Goal: Check status: Check status

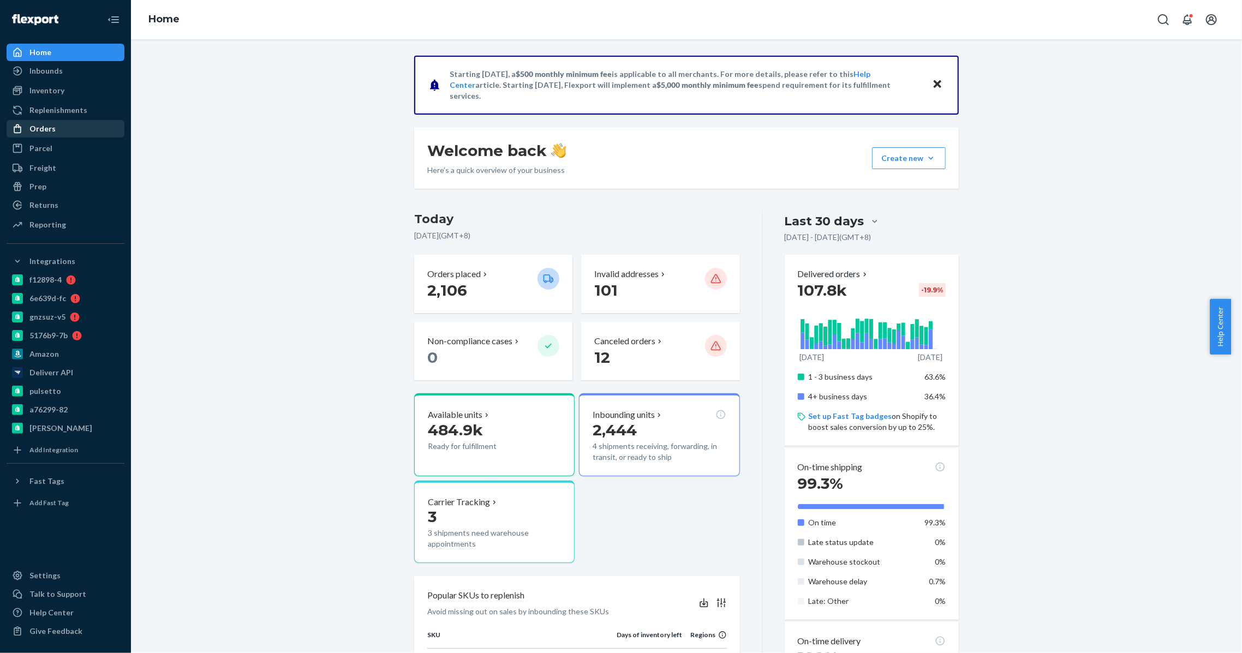
click at [65, 122] on div "Orders" at bounding box center [66, 128] width 116 height 15
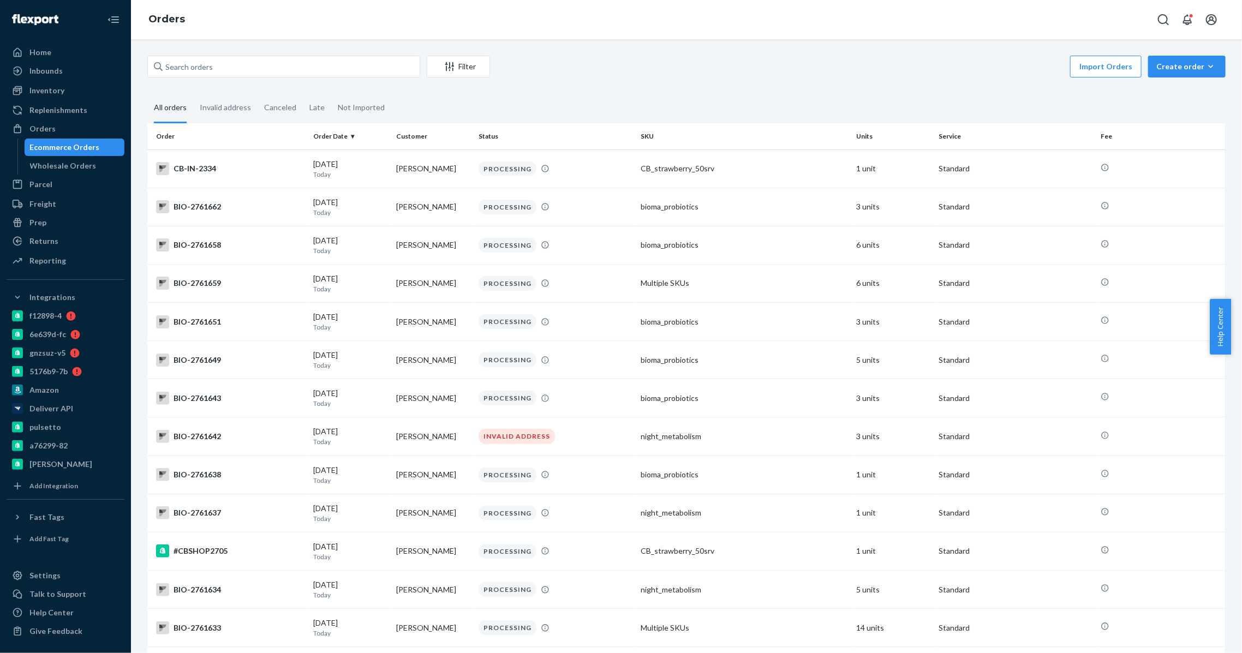
drag, startPoint x: 255, startPoint y: 51, endPoint x: 253, endPoint y: 67, distance: 15.4
click at [253, 67] on div "Filter Import Orders Create order Ecommerce order Removal order All orders Inva…" at bounding box center [686, 346] width 1111 height 614
click at [253, 67] on input "text" at bounding box center [283, 67] width 273 height 22
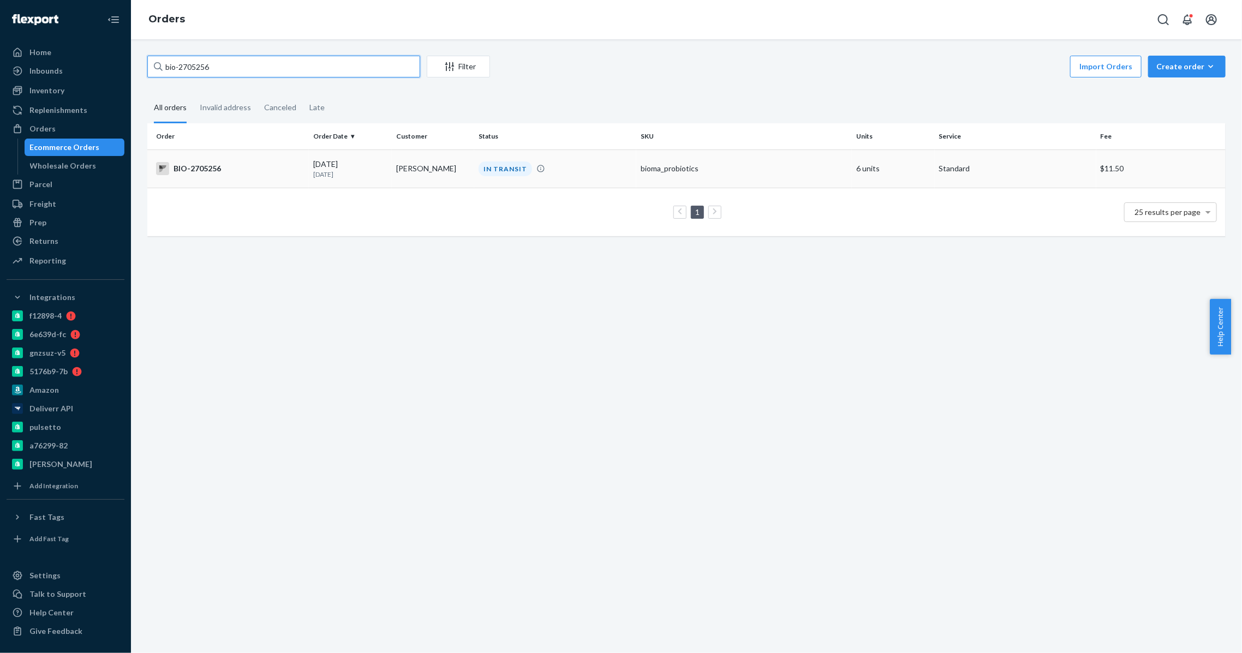
type input "bio-2705256"
click at [396, 150] on td "[PERSON_NAME]" at bounding box center [433, 169] width 83 height 38
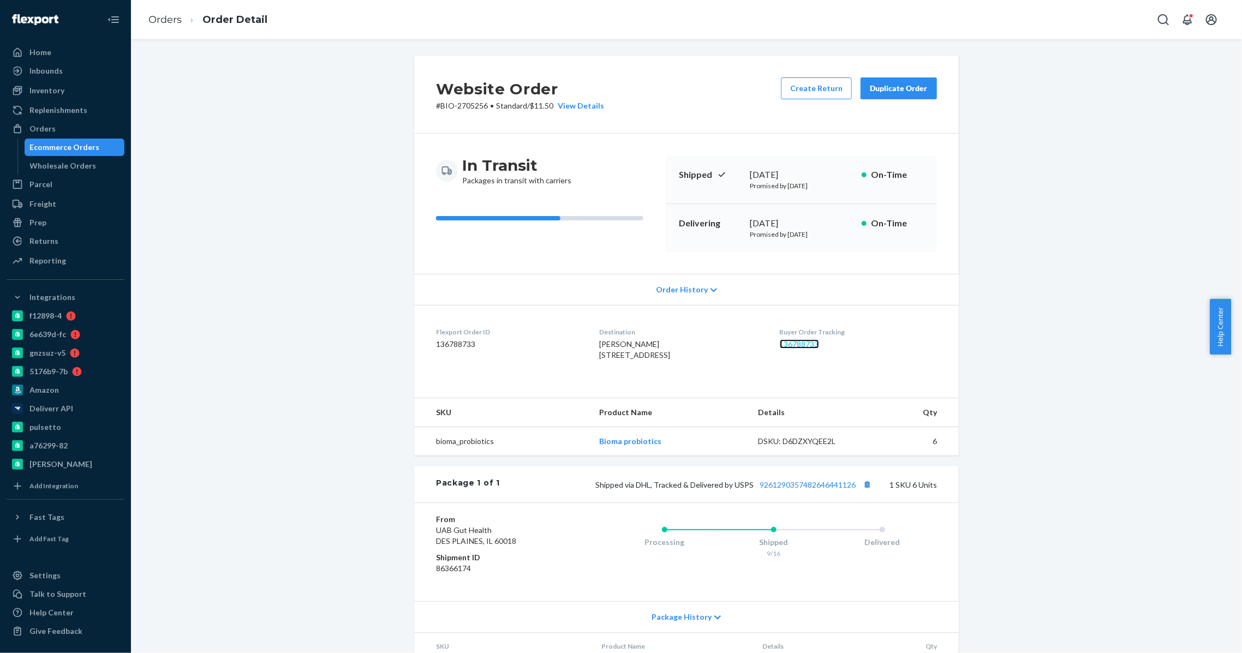
click at [805, 345] on link "136788733" at bounding box center [799, 343] width 39 height 9
click at [166, 14] on link "Orders" at bounding box center [164, 20] width 33 height 12
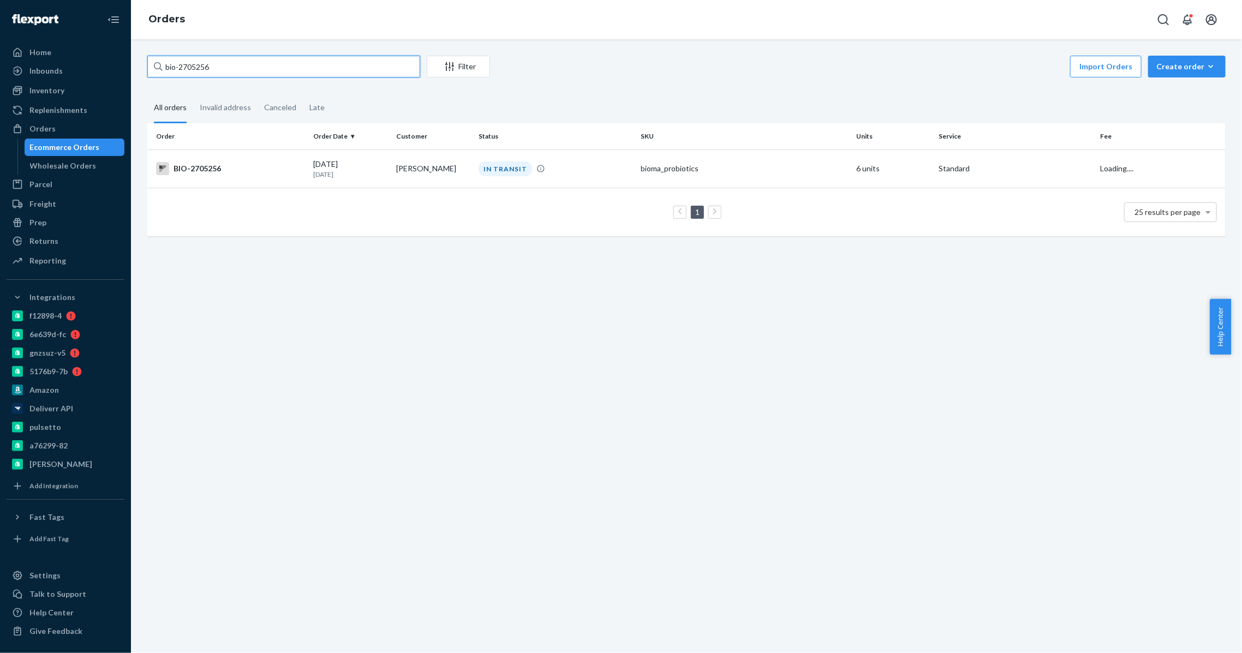
click at [240, 57] on input "bio-2705256" at bounding box center [283, 67] width 273 height 22
type input "bio-2709493"
click at [375, 154] on td "[DATE] [DATE]" at bounding box center [350, 169] width 83 height 38
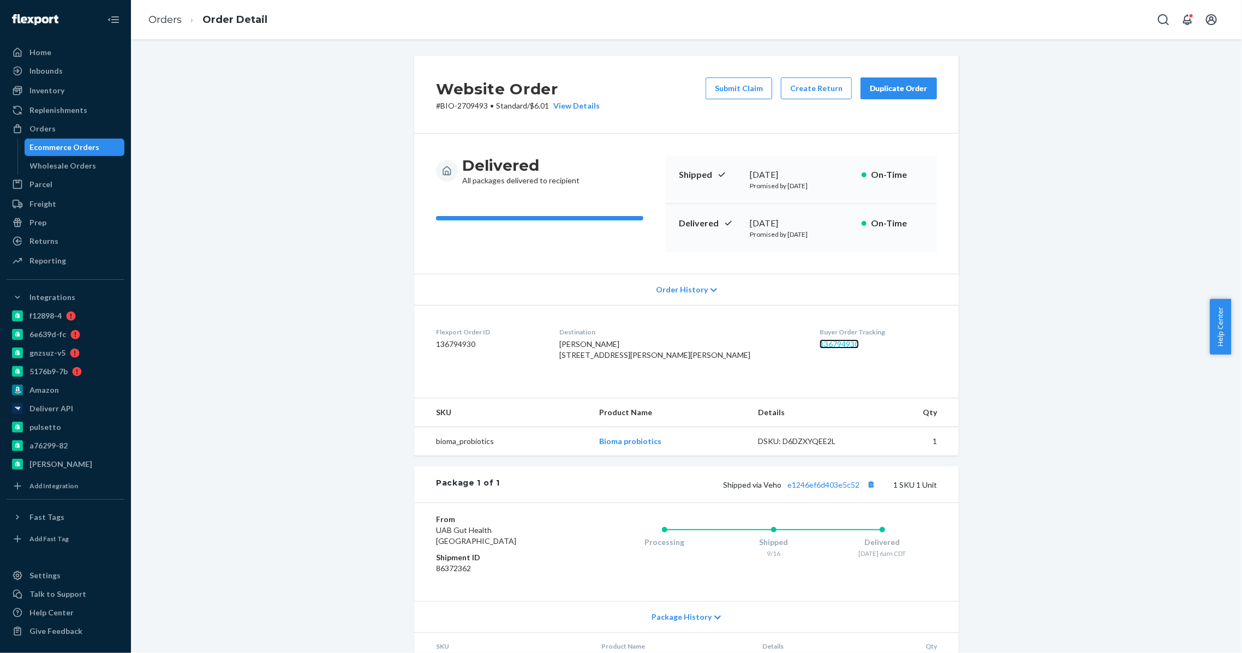
click at [820, 347] on link "136794930" at bounding box center [839, 343] width 39 height 9
click at [170, 22] on link "Orders" at bounding box center [164, 20] width 33 height 12
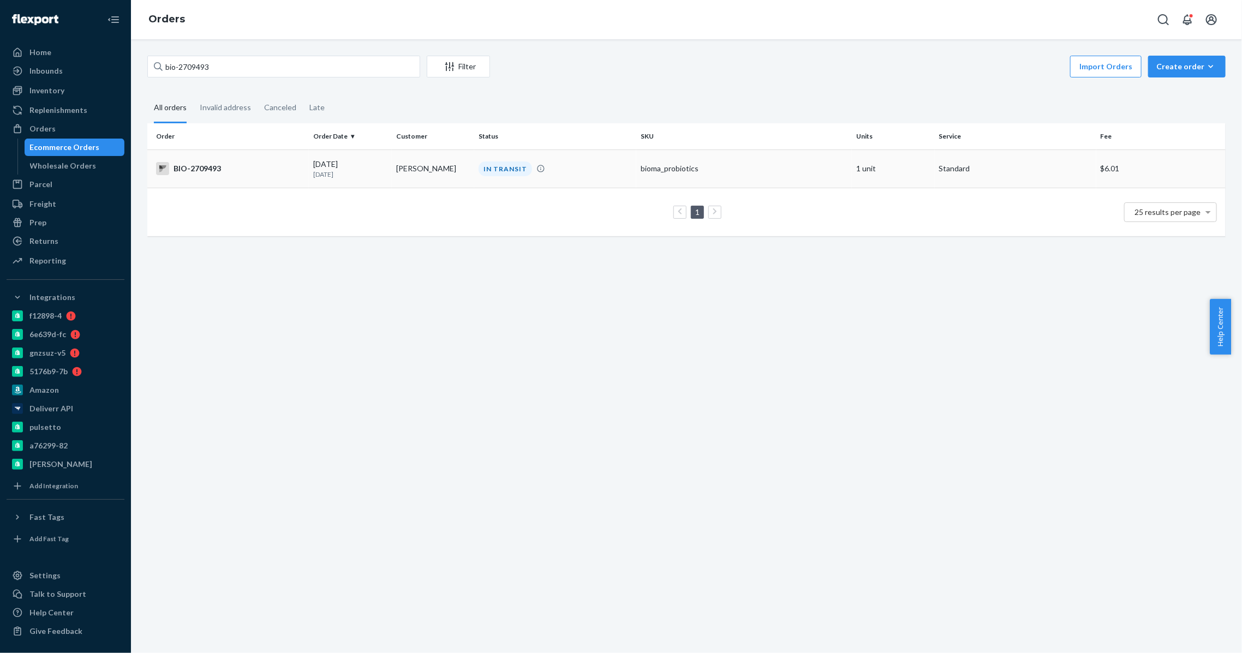
click at [503, 172] on div "IN TRANSIT" at bounding box center [505, 169] width 53 height 15
